Goal: Browse casually

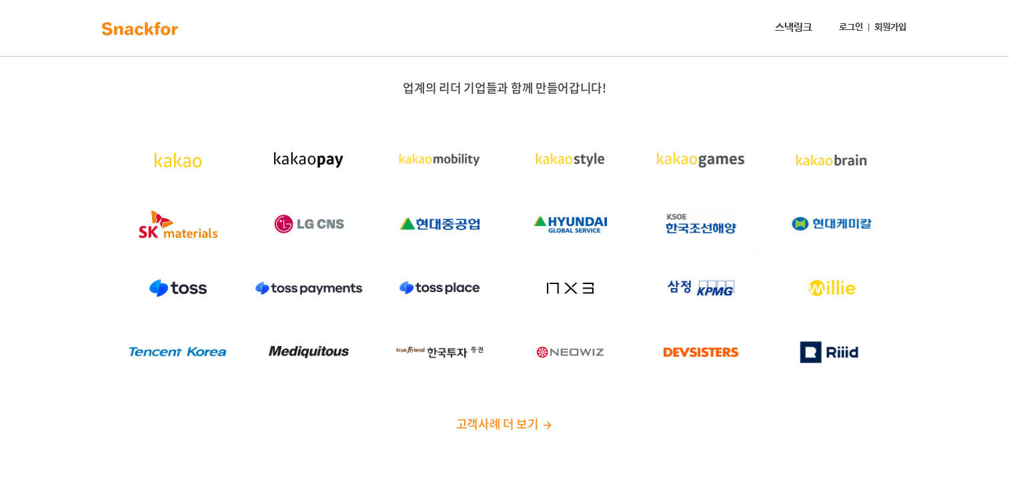
click at [136, 18] on img at bounding box center [140, 28] width 84 height 21
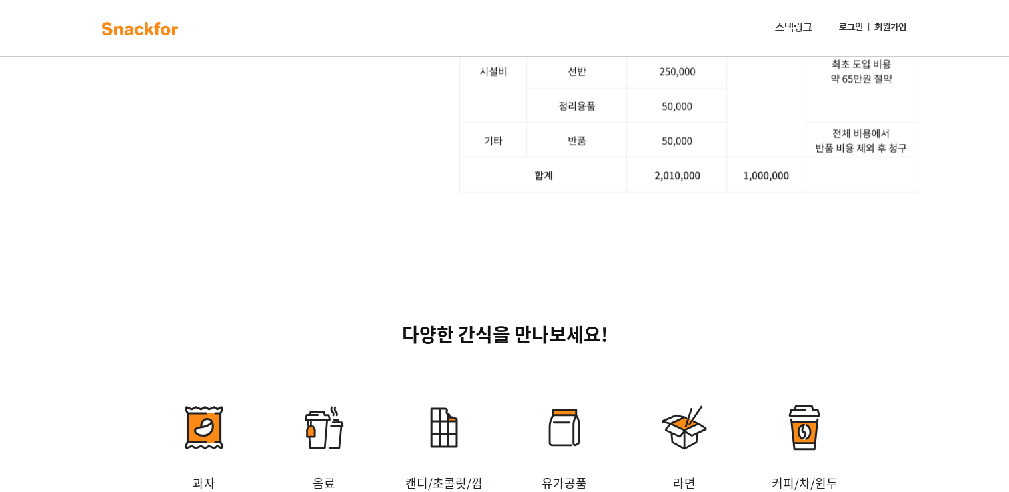
scroll to position [1800, 0]
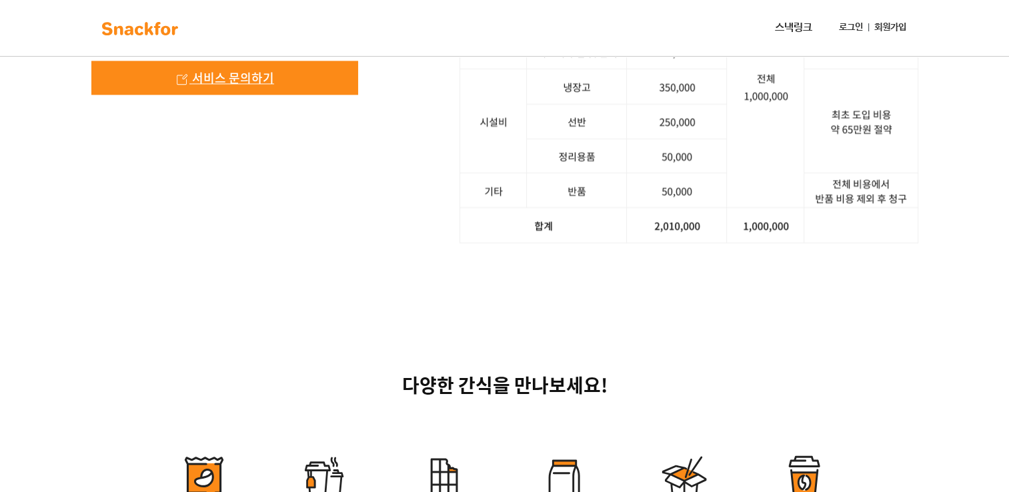
click at [326, 95] on link "서비스 문의하기" at bounding box center [224, 78] width 267 height 34
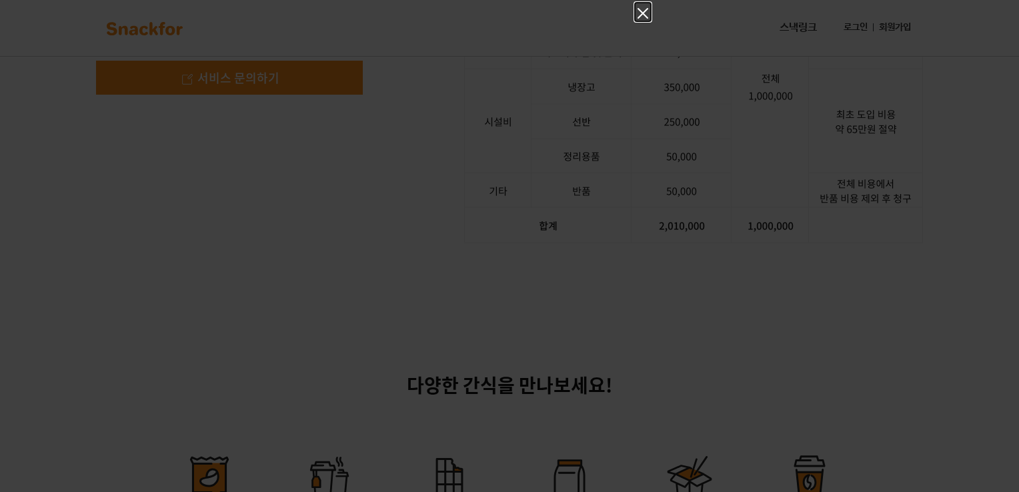
click at [639, 15] on icon "Close" at bounding box center [643, 13] width 16 height 16
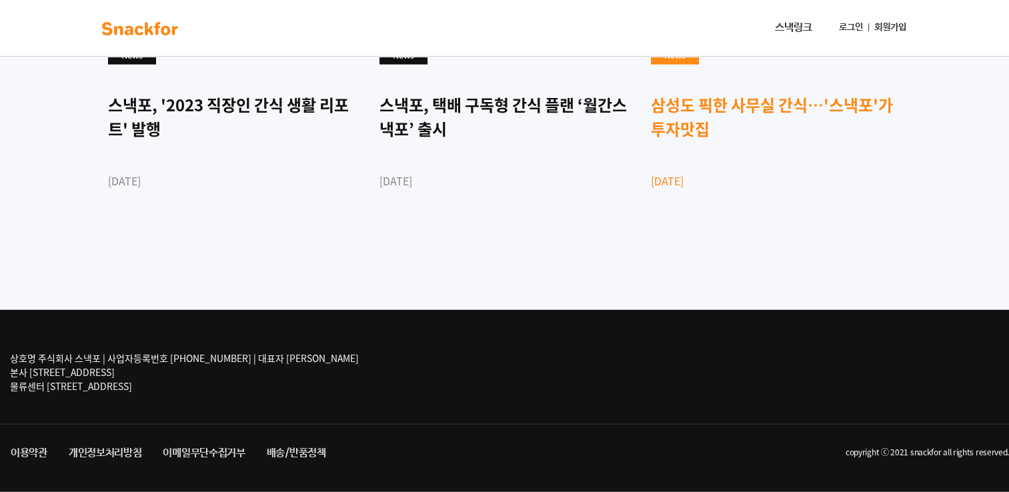
scroll to position [3336, 0]
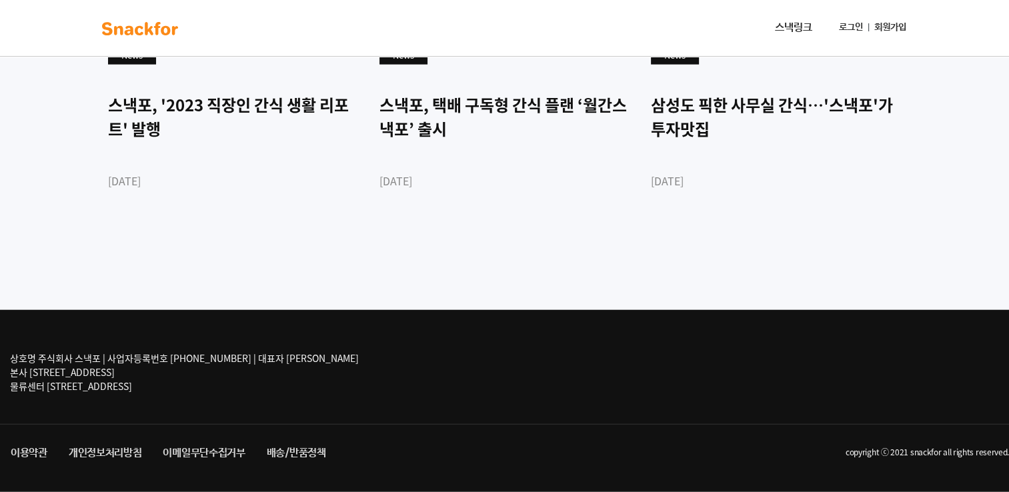
click at [28, 236] on div "언론속의 스낵포 News 스낵포, '2023 직장인 간식 생활 리포트' 발행 2023-03-28 News 스낵포, 택배 구독형 간식 플랜 ‘월…" at bounding box center [504, 109] width 1009 height 401
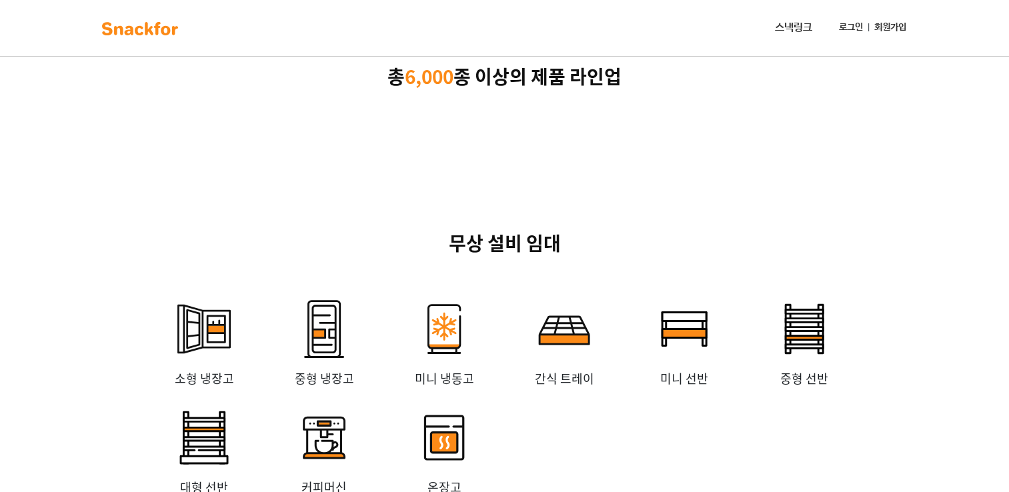
scroll to position [2200, 0]
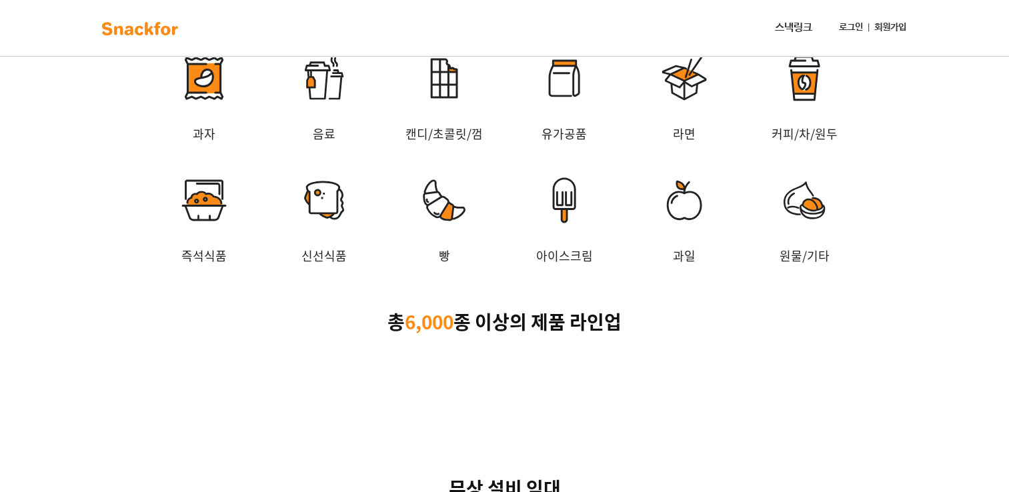
click at [28, 305] on div "다양한 간식을 만나보세요! 과자 음료 캔디/초콜릿/껌 유가공품 라면 커피/차/원두 즉석식품 신선식품 빵 아이스크림 과일 원물/기타 총 6,00…" at bounding box center [504, 158] width 1009 height 503
